Goal: Navigation & Orientation: Go to known website

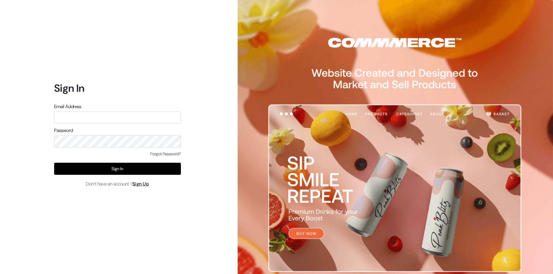
click at [149, 112] on input "text" at bounding box center [117, 118] width 127 height 12
click at [151, 118] on input "text" at bounding box center [117, 118] width 127 height 12
type input "jns6267@gmail.com"
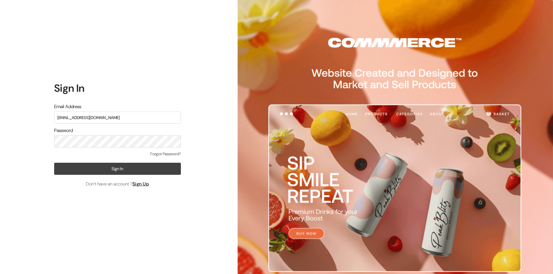
click at [136, 169] on button "Sign In" at bounding box center [117, 169] width 127 height 12
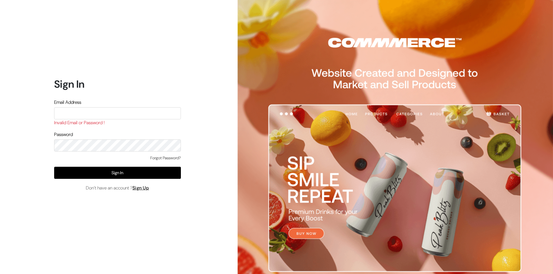
click at [82, 116] on input "text" at bounding box center [117, 113] width 127 height 12
type input "jns6267@gmail.com"
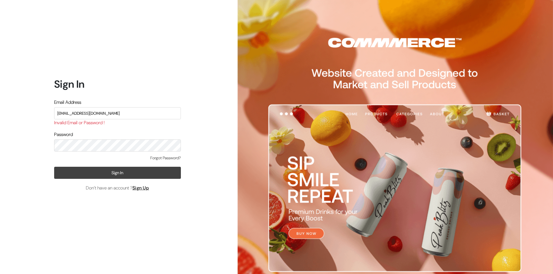
click at [100, 171] on button "Sign In" at bounding box center [117, 173] width 127 height 12
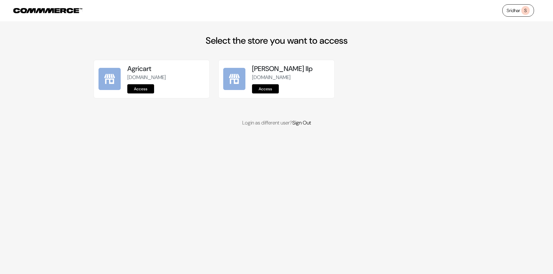
click at [147, 90] on link "Access" at bounding box center [140, 88] width 27 height 9
click at [255, 94] on link "Access" at bounding box center [265, 88] width 27 height 9
click at [512, 17] on nav "Sridhar S" at bounding box center [276, 10] width 553 height 21
click at [517, 6] on link "Sridhar S" at bounding box center [518, 10] width 32 height 12
click at [514, 11] on link "Sridhar S" at bounding box center [518, 10] width 32 height 12
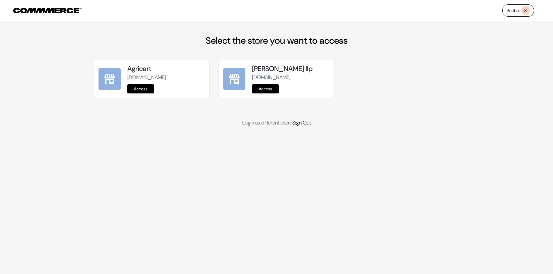
click at [150, 90] on link "Access" at bounding box center [140, 88] width 27 height 9
